Goal: Task Accomplishment & Management: Complete application form

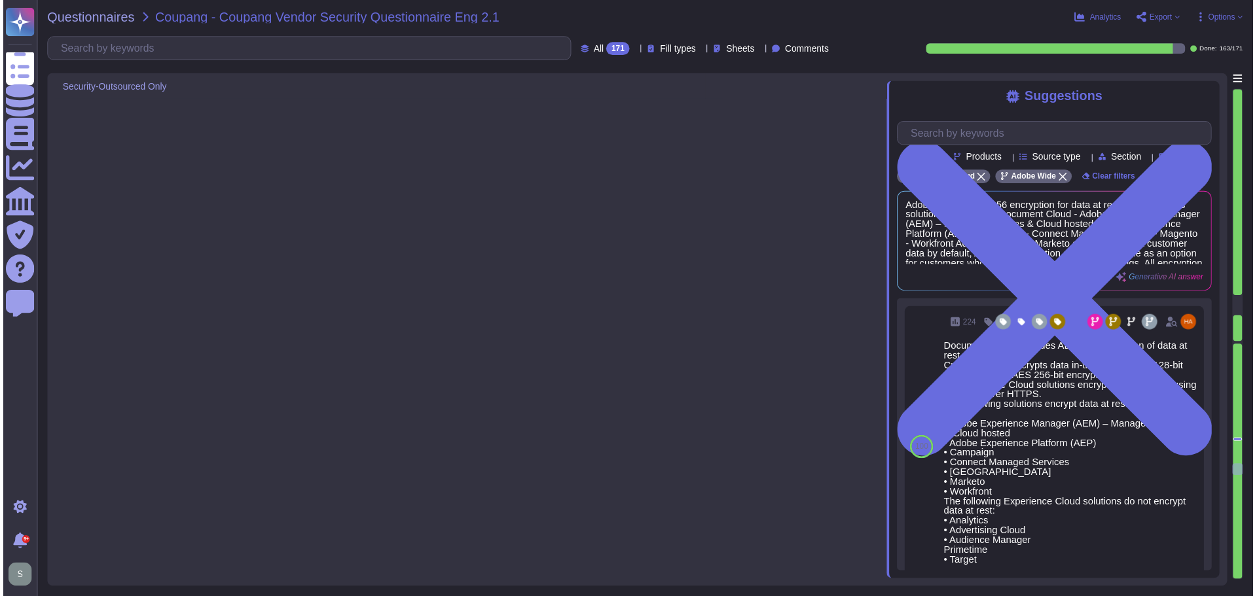
type textarea "Adobe provides 24x7x365 monitoring through its Network Operations Center (NOC) …"
type textarea "- Adobe has a documented and approved Incident Response Plan in place to assist…"
type textarea "Adobe conducts various exercises to ensure preparedness for cybersecurity incid…"
type textarea "Adobe regularly engages approved third-party security firms on an annual basis …"
type textarea "Adobe has a structured approach to application vulnerability response through i…"
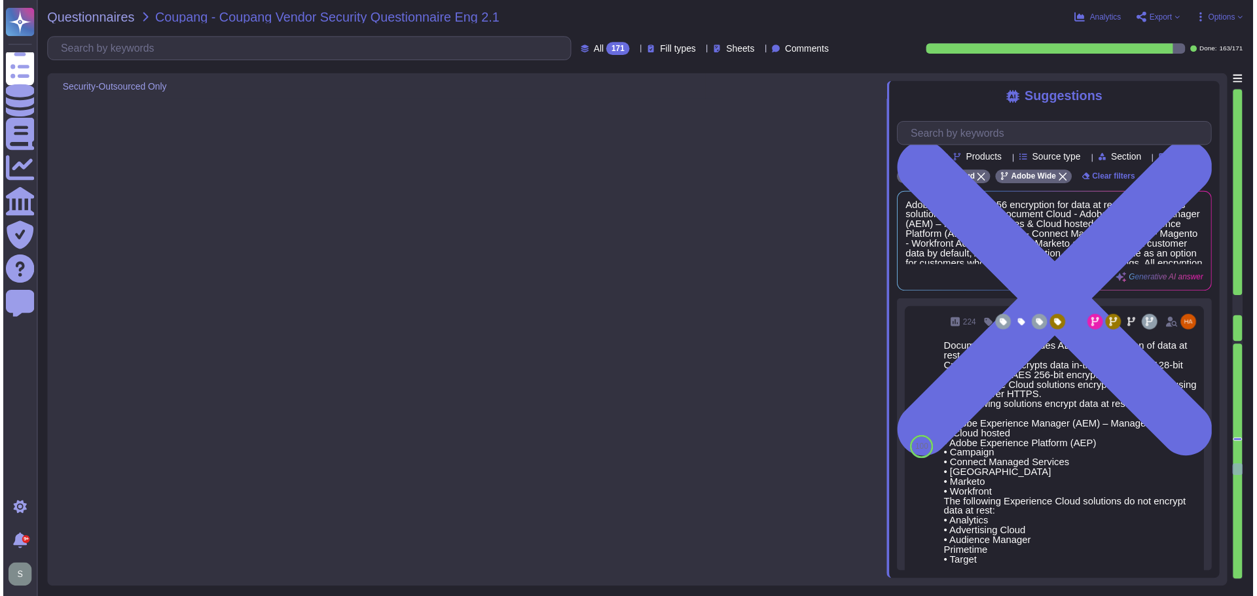
type textarea "- Logs are retained for a minimum period of one year. - Logs must be retained w…"
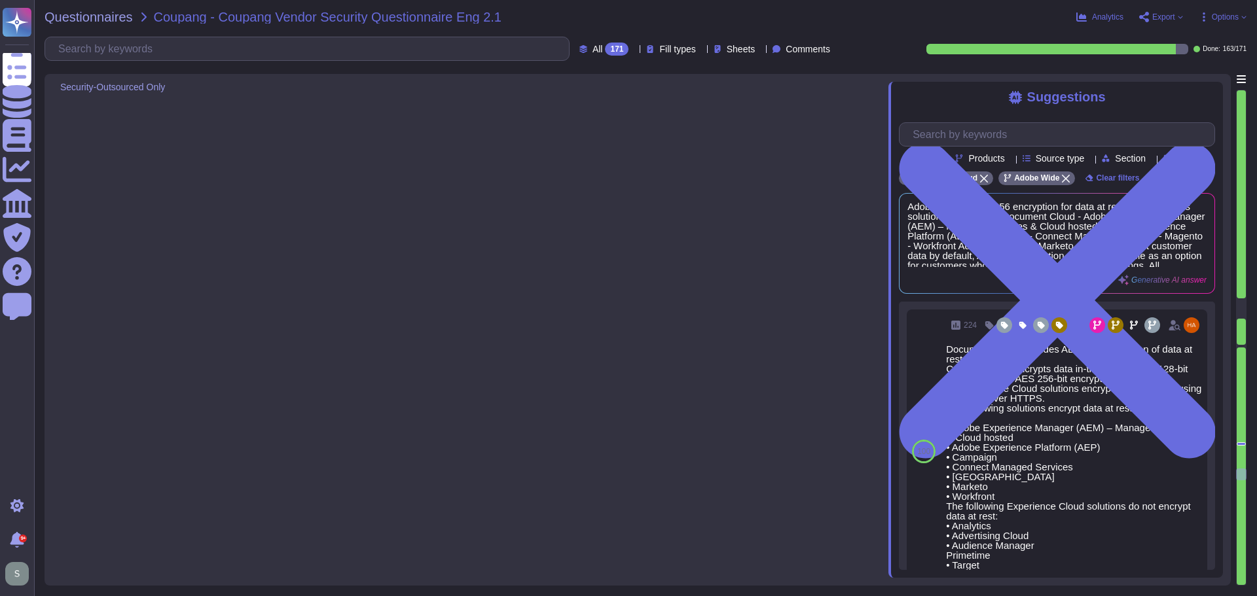
scroll to position [21665, 0]
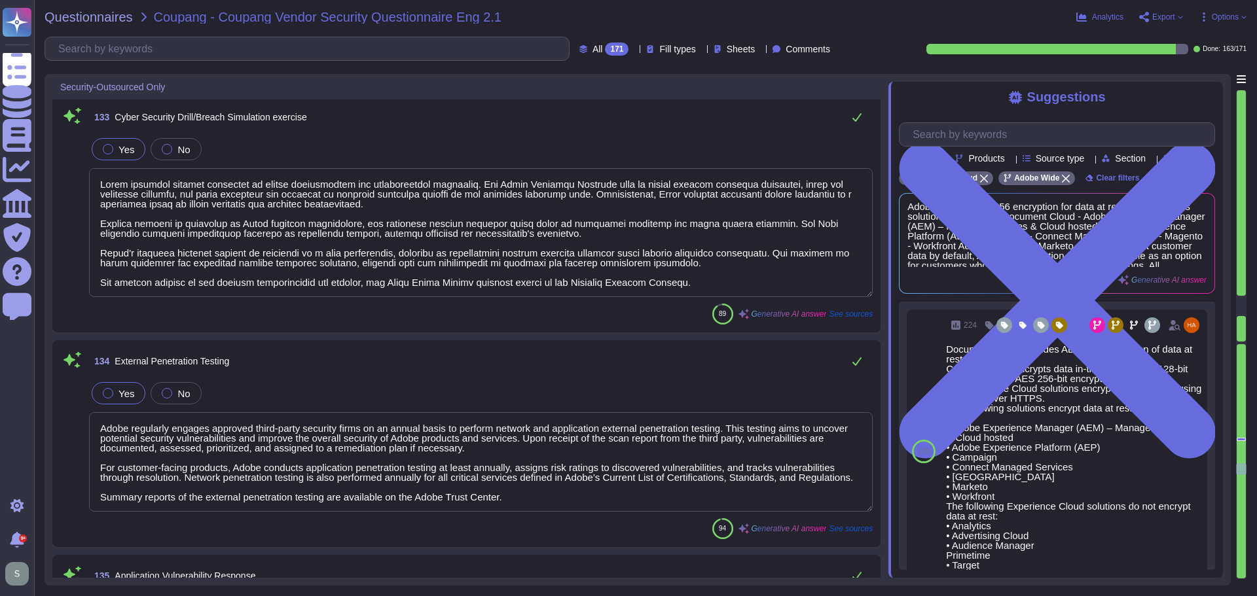
click at [558, 351] on div "134 External Penetration Testing" at bounding box center [480, 361] width 783 height 26
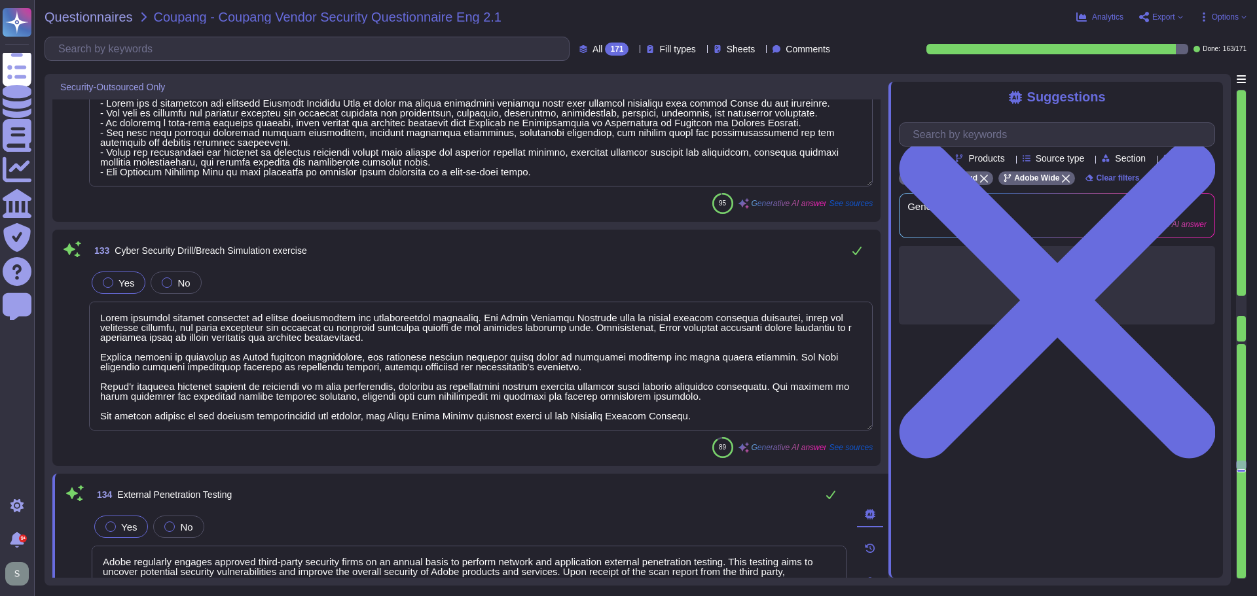
scroll to position [21404, 0]
type textarea "Adobe leverages industry-standard SOAR platforms to optimize the handling of vu…"
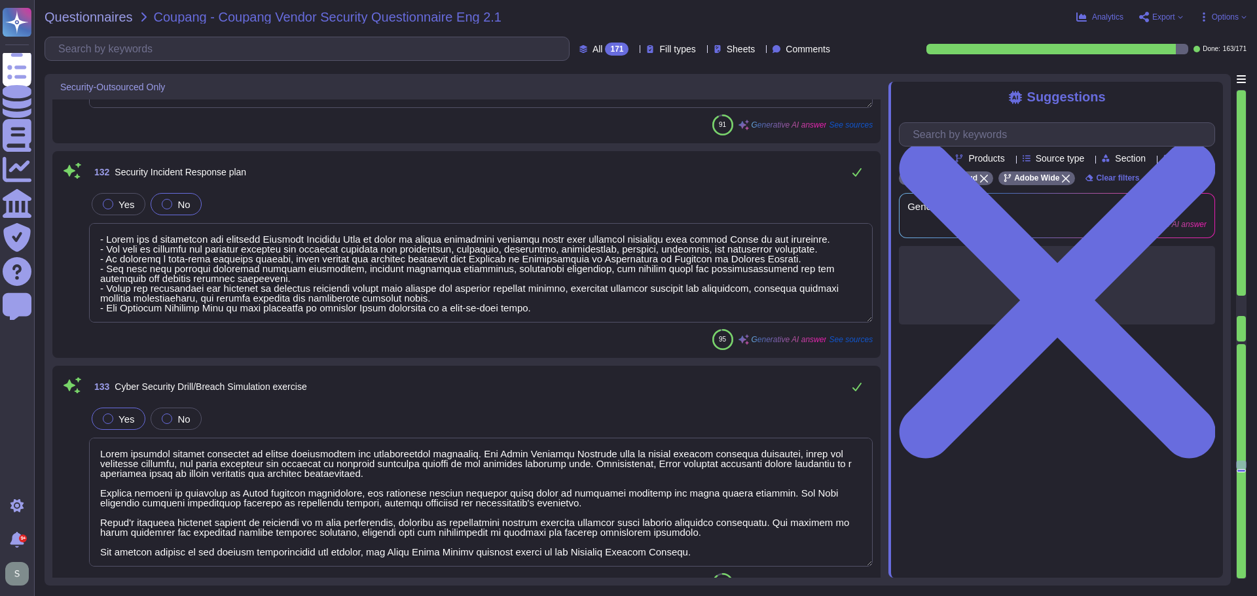
scroll to position [21441, 0]
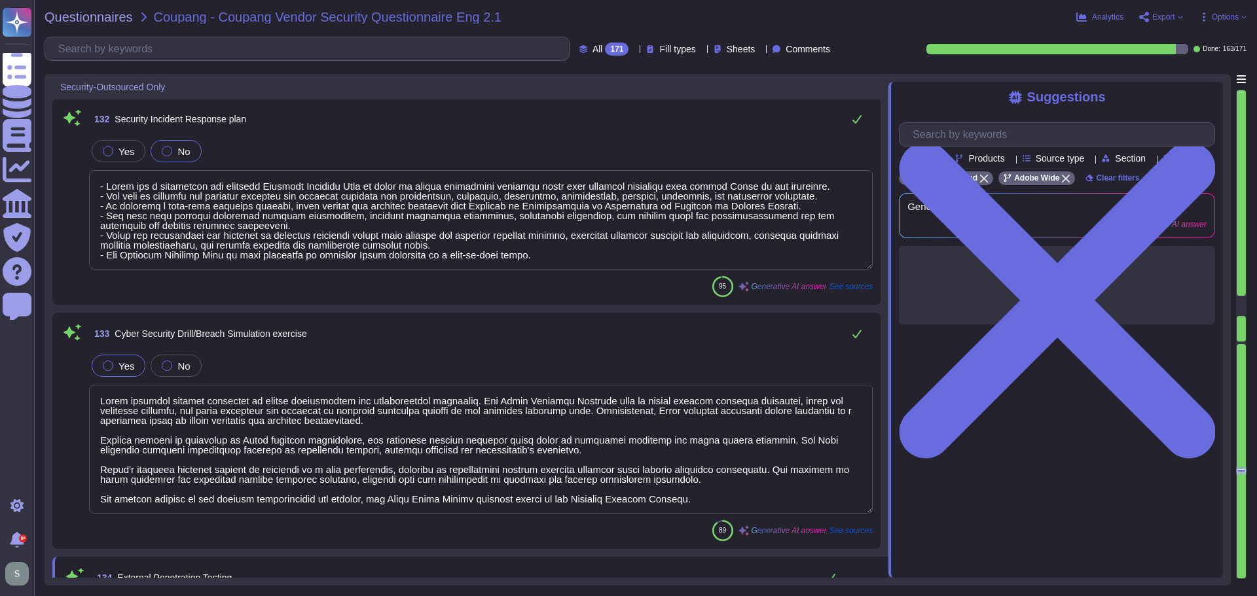
type textarea "- Logs are retained for a minimum period of one year. - Logs must be retained w…"
type textarea "Adobe subscribes to industry-wide vulnerability announcement lists, including U…"
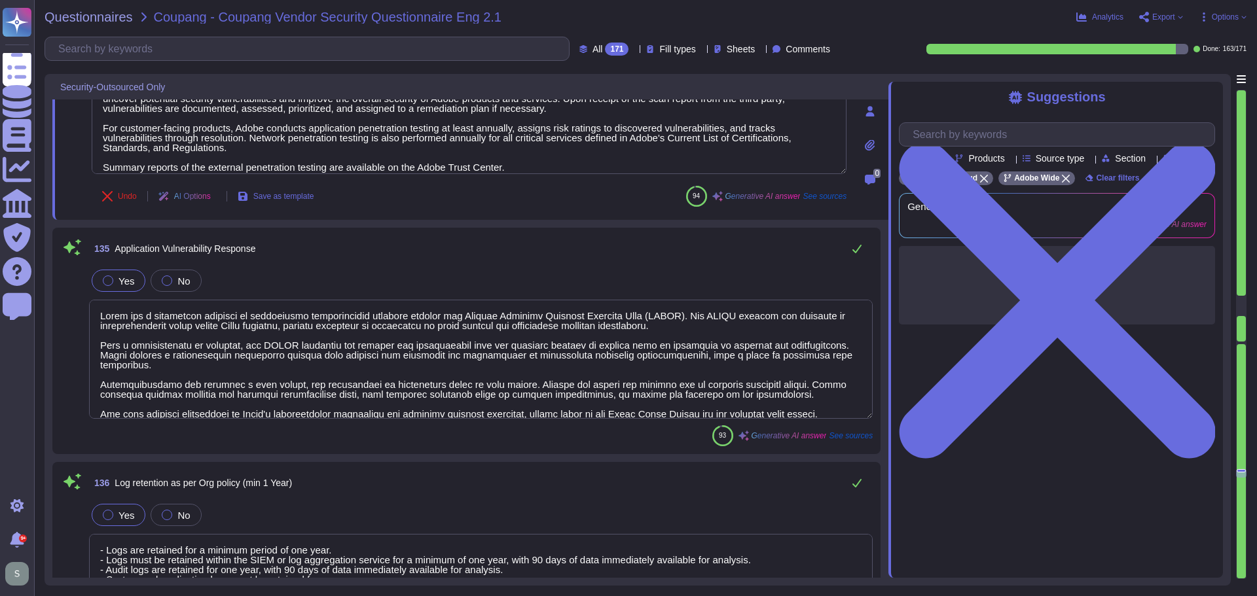
type textarea "Only authorized VPN client software is permitted to connect to Remote Access VP…"
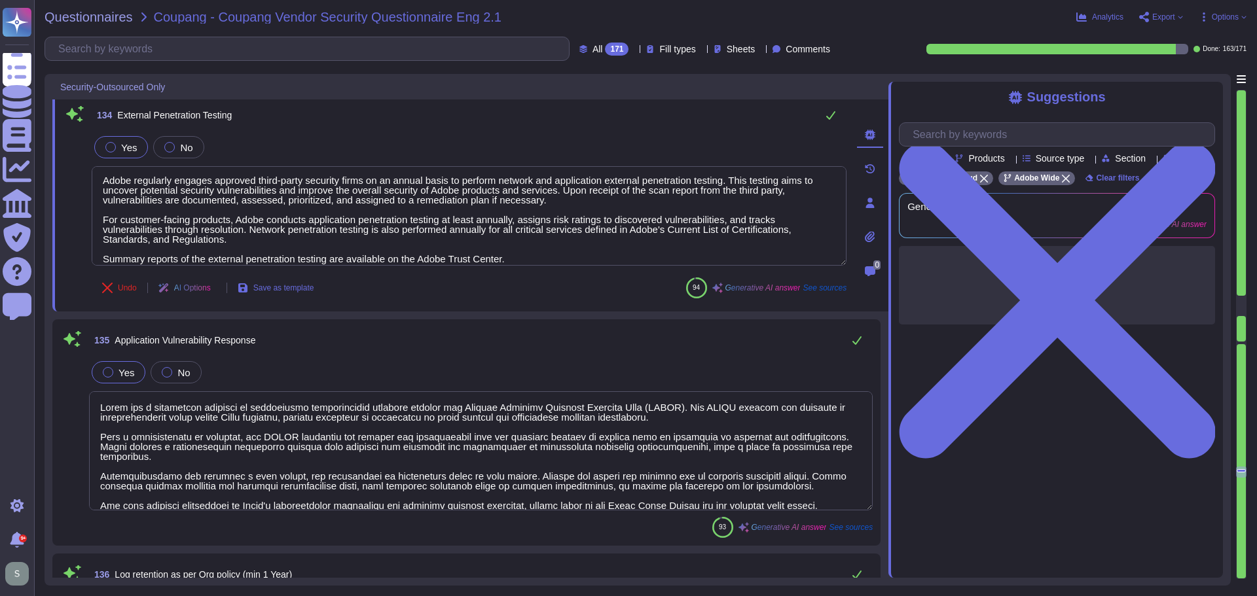
type textarea "- Adobe has a documented and approved Incident Response Plan in place to assist…"
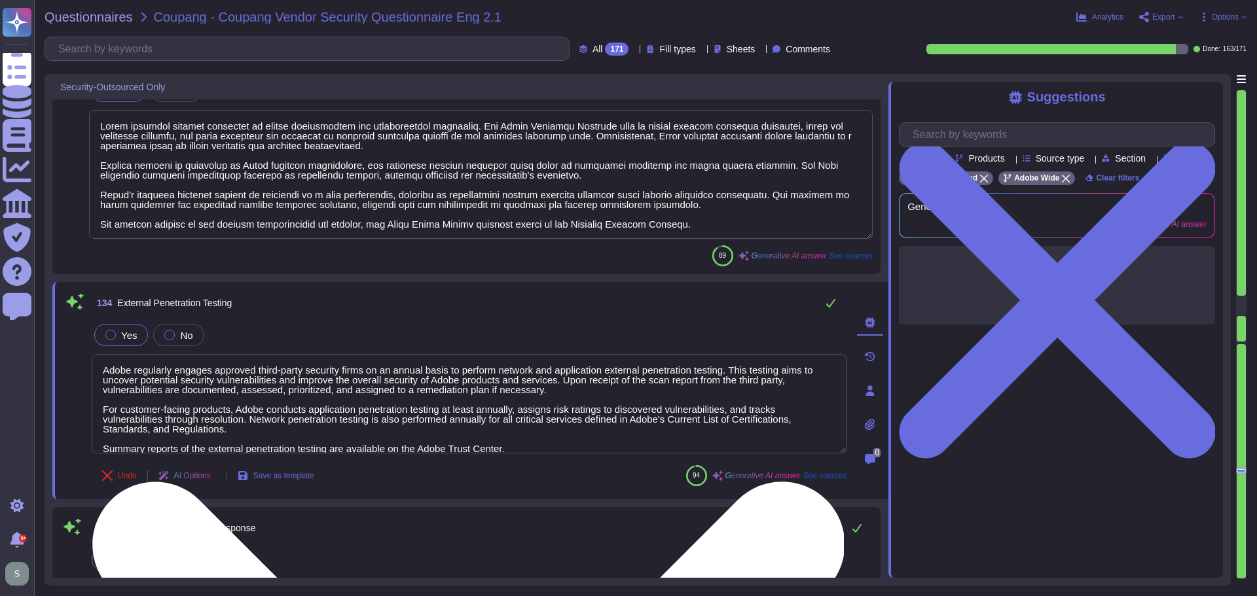
scroll to position [21684, 0]
type textarea "Adobe provides 24x7x365 monitoring through its Network Operations Center (NOC) …"
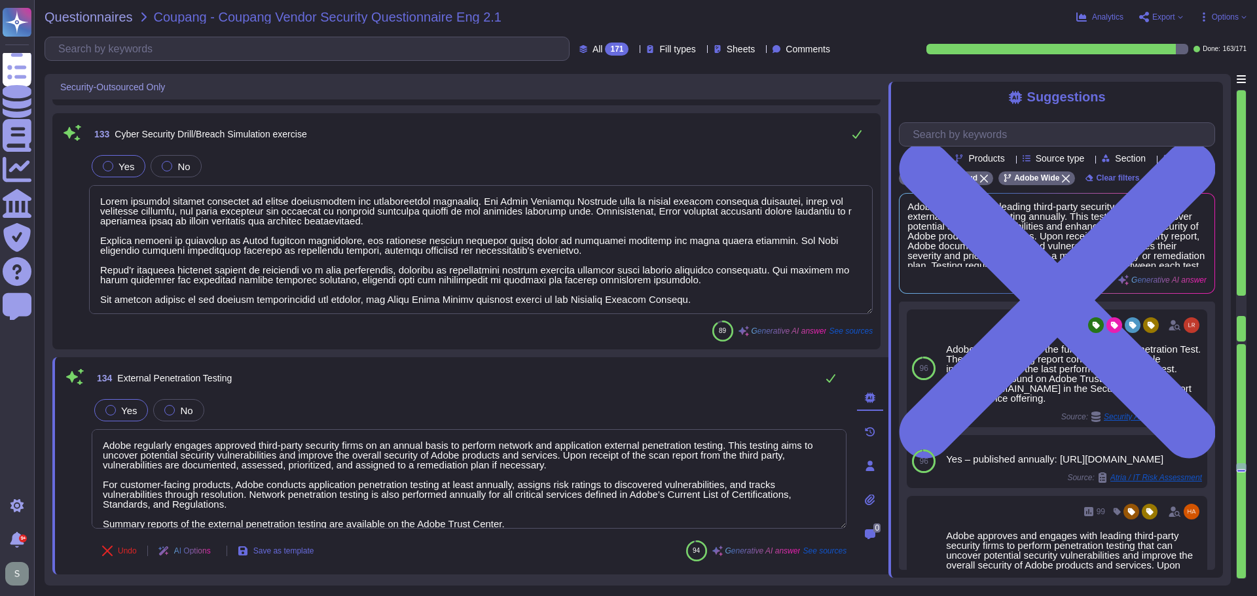
scroll to position [21618, 0]
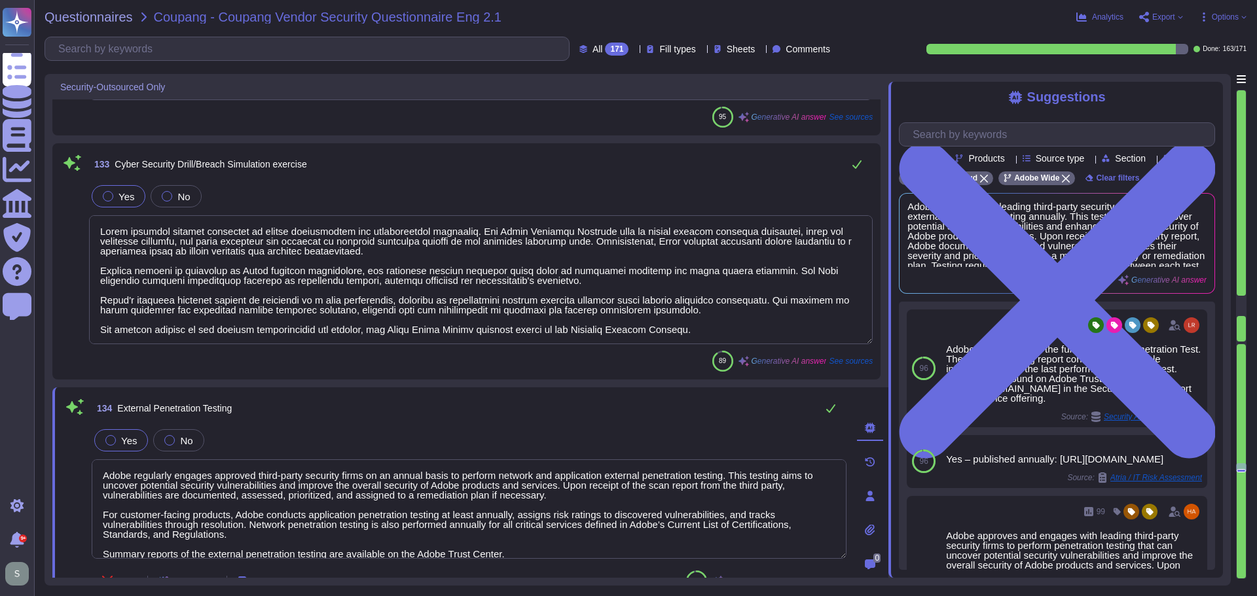
click at [485, 254] on textarea at bounding box center [480, 279] width 783 height 129
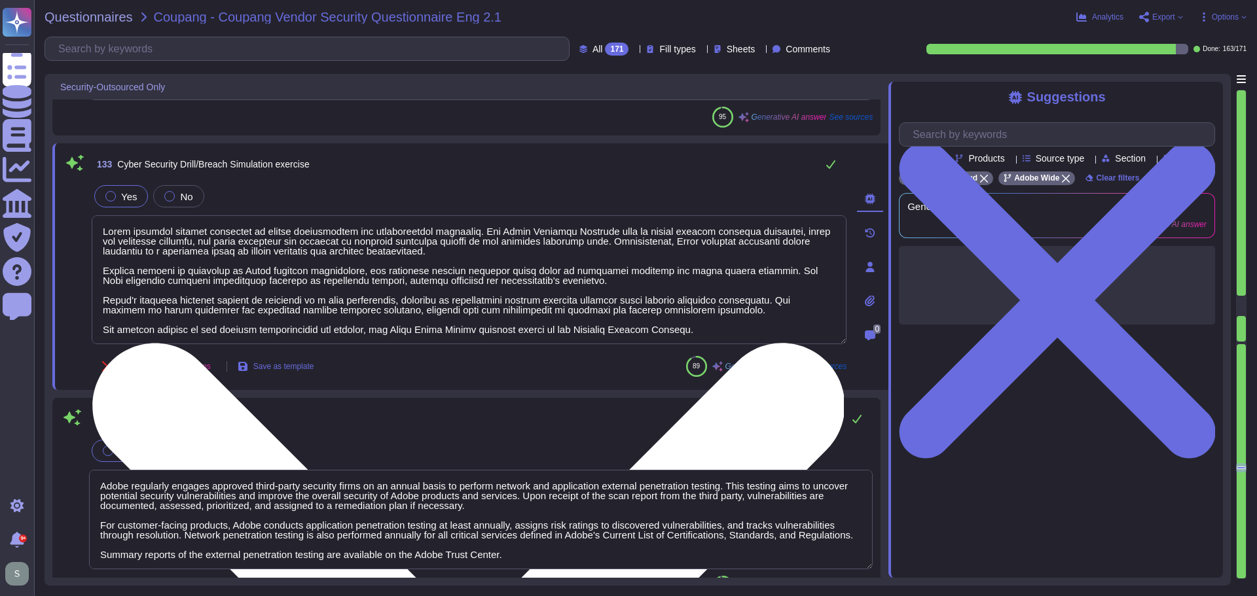
click at [642, 283] on textarea at bounding box center [469, 279] width 755 height 129
click at [685, 324] on textarea at bounding box center [469, 279] width 755 height 129
click at [480, 253] on textarea at bounding box center [469, 279] width 755 height 129
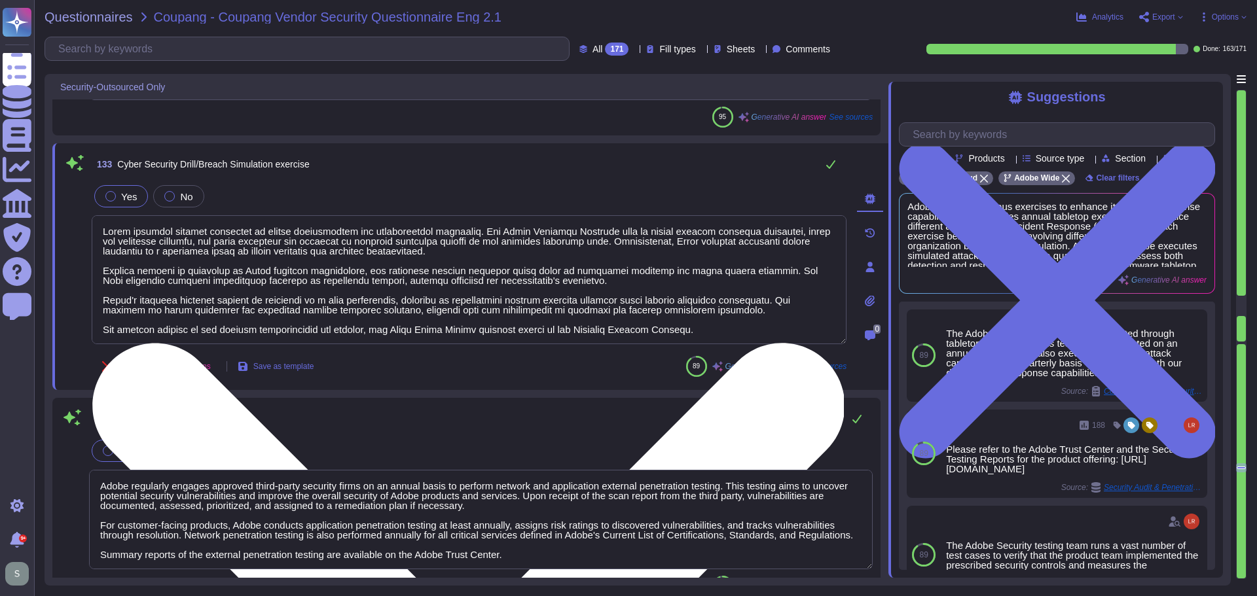
click at [683, 336] on textarea at bounding box center [469, 279] width 755 height 129
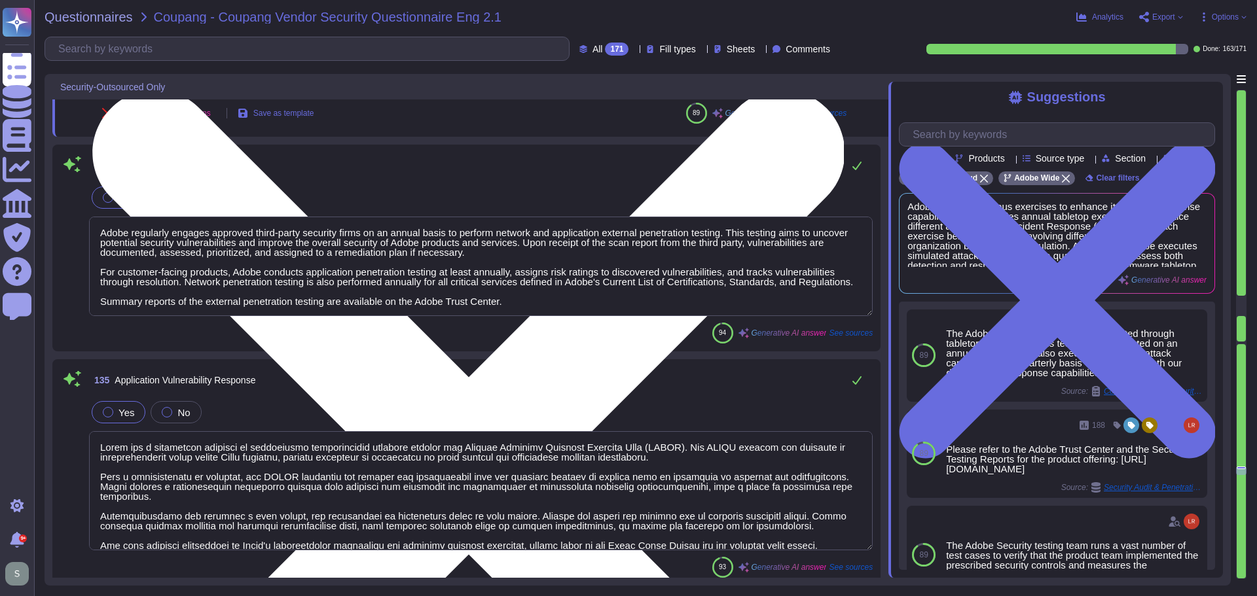
scroll to position [21880, 0]
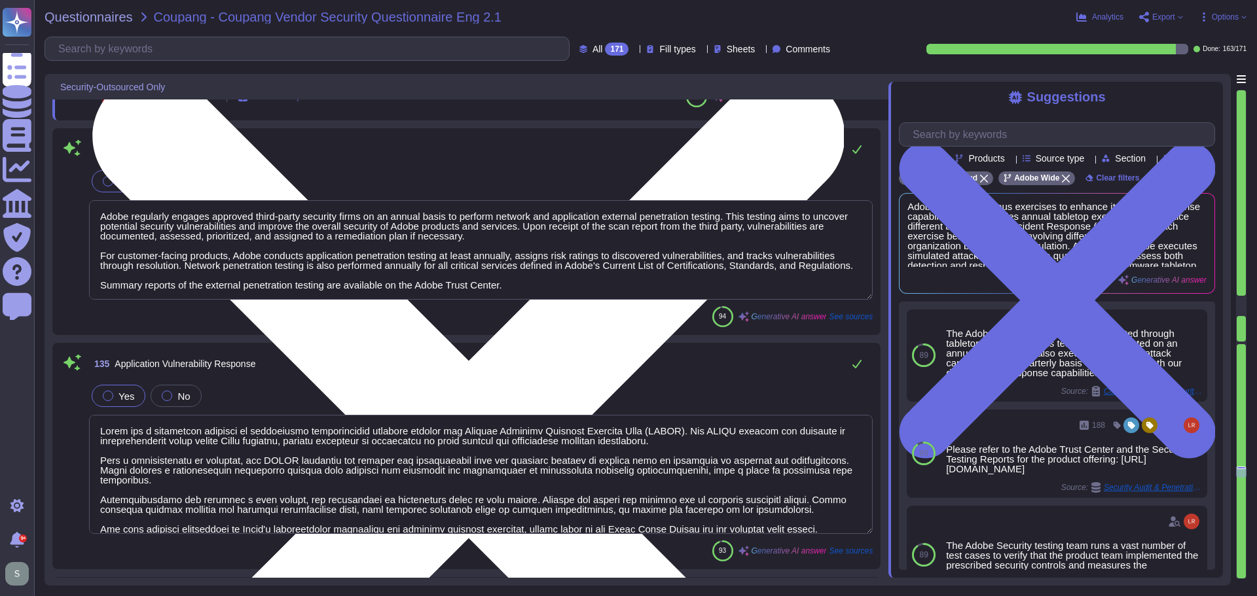
type textarea "Adobe subscribes to industry-wide vulnerability announcement lists, including U…"
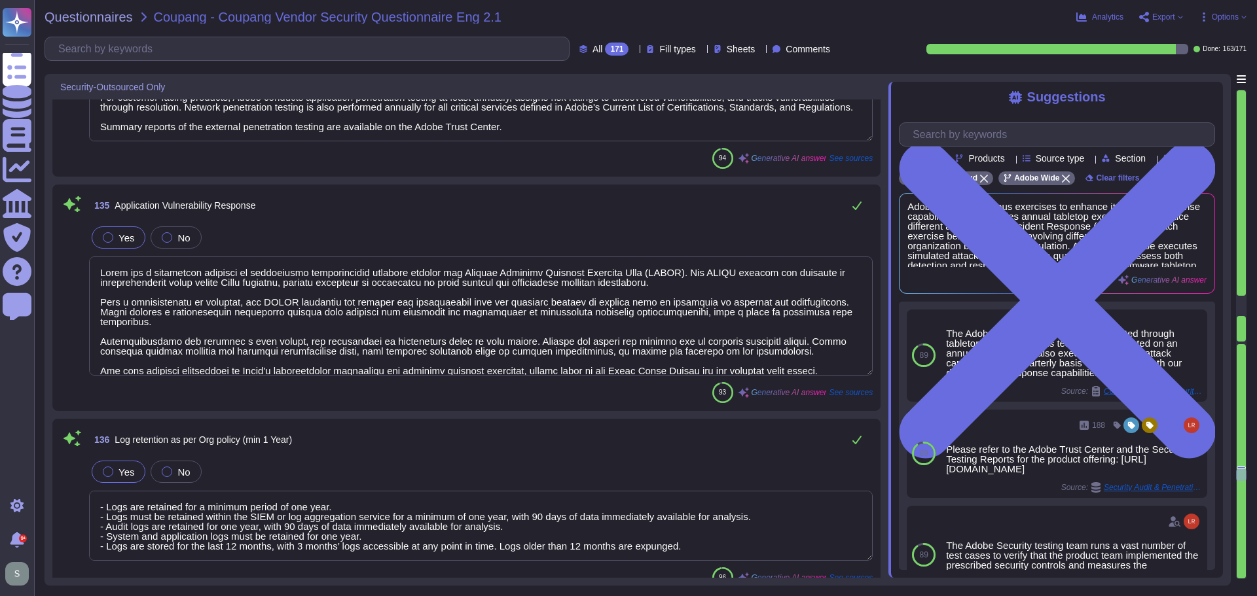
scroll to position [22142, 0]
type textarea "Only authorized VPN client software is permitted to connect to Remote Access VP…"
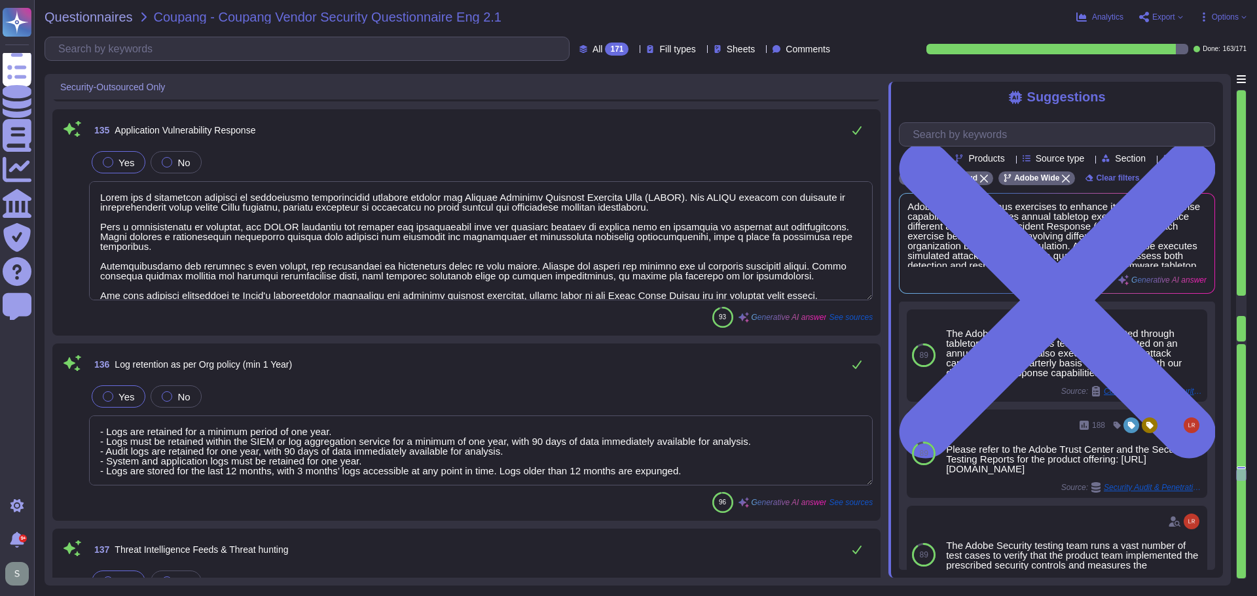
scroll to position [22077, 0]
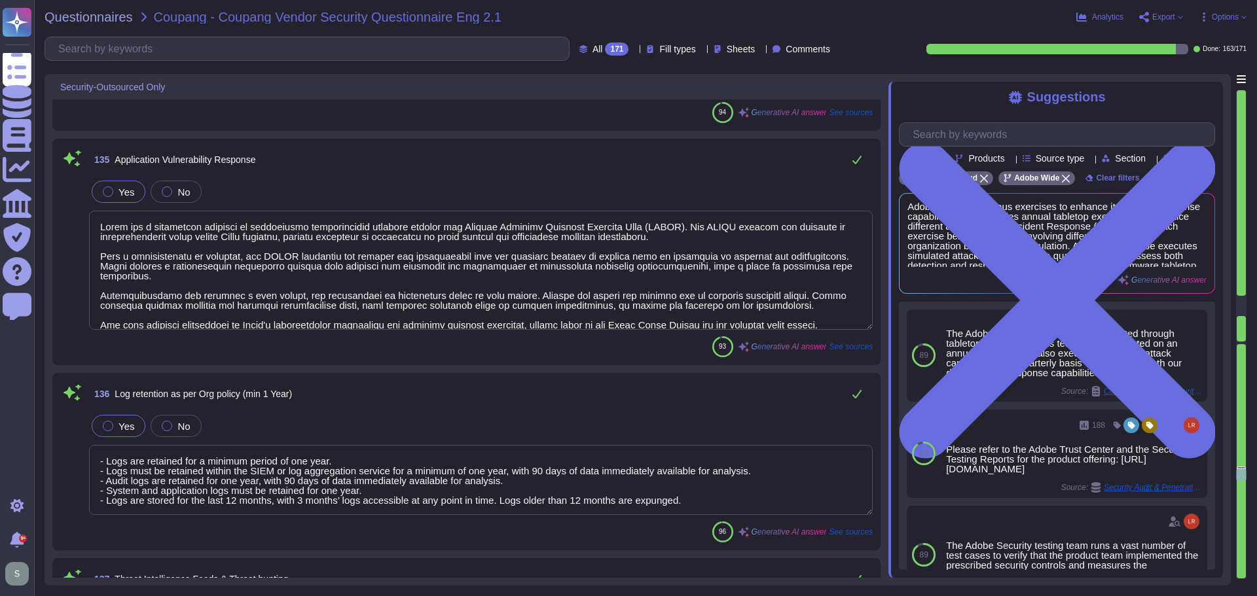
click at [355, 257] on textarea at bounding box center [480, 270] width 783 height 119
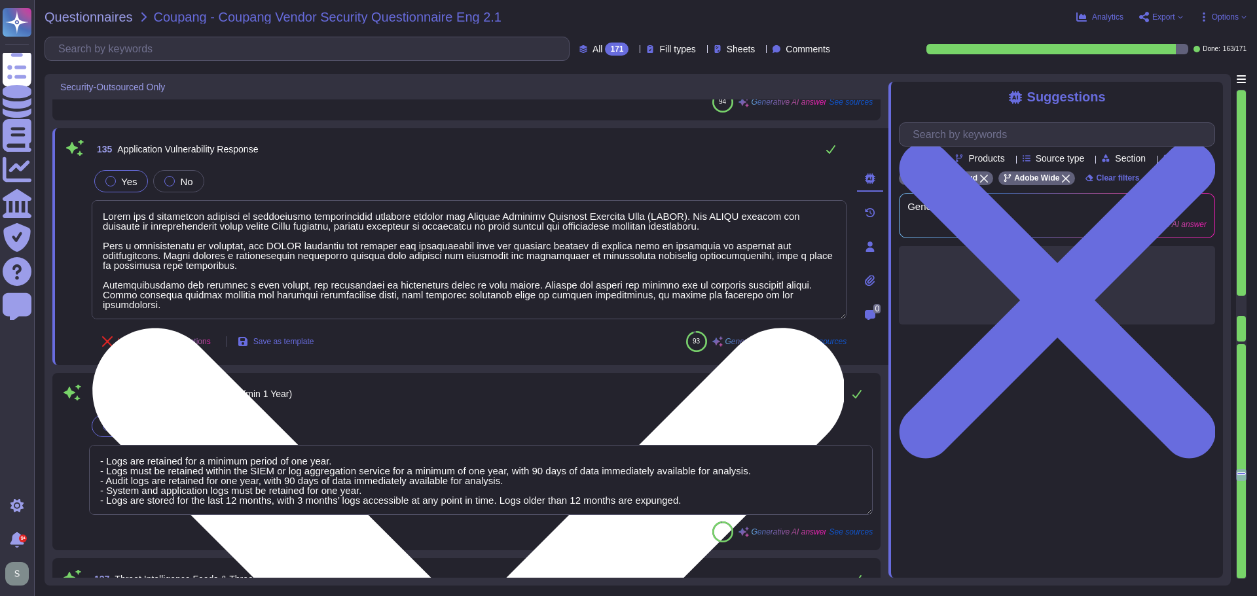
click at [340, 271] on textarea at bounding box center [469, 259] width 755 height 119
